Goal: Navigation & Orientation: Find specific page/section

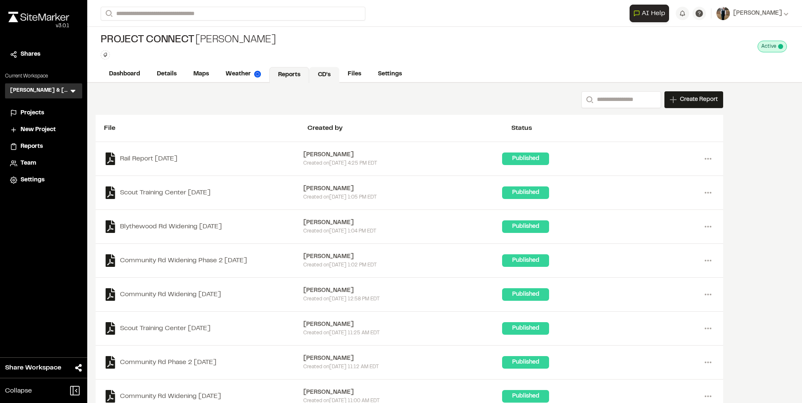
click at [322, 78] on link "CD's" at bounding box center [324, 75] width 30 height 16
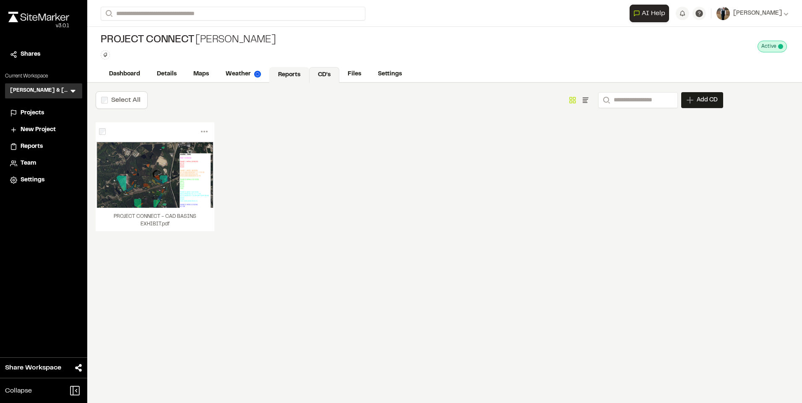
click at [301, 72] on link "Reports" at bounding box center [289, 75] width 40 height 16
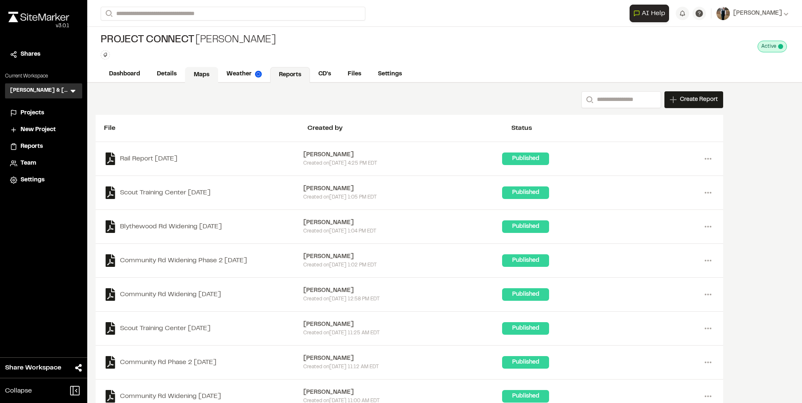
click at [206, 67] on link "Maps" at bounding box center [201, 75] width 33 height 16
